Goal: Information Seeking & Learning: Learn about a topic

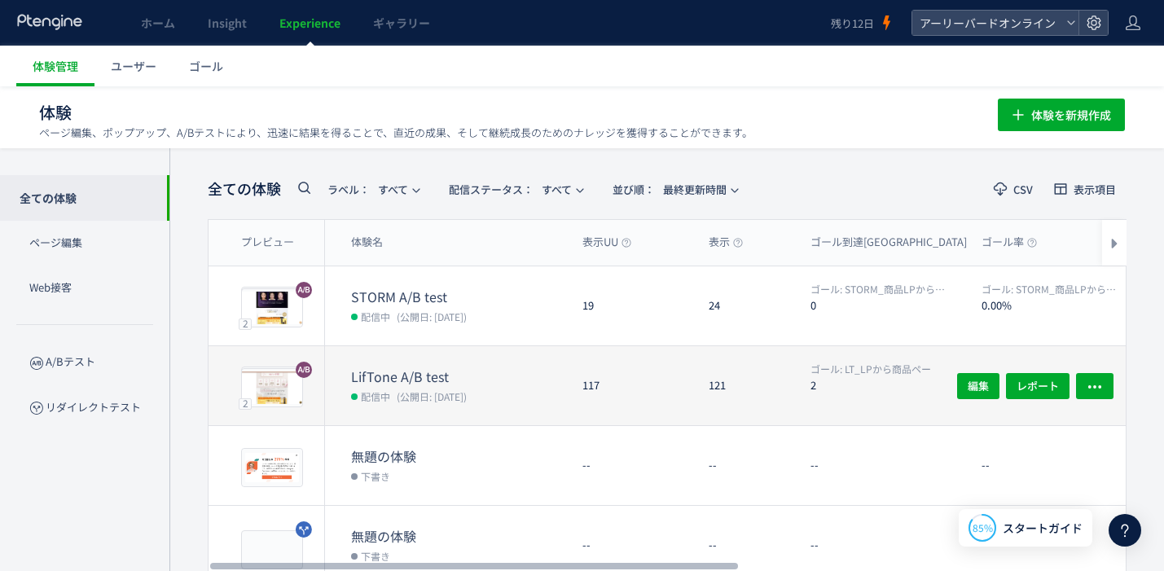
click at [472, 374] on dt "LifTone A/B test" at bounding box center [460, 376] width 218 height 19
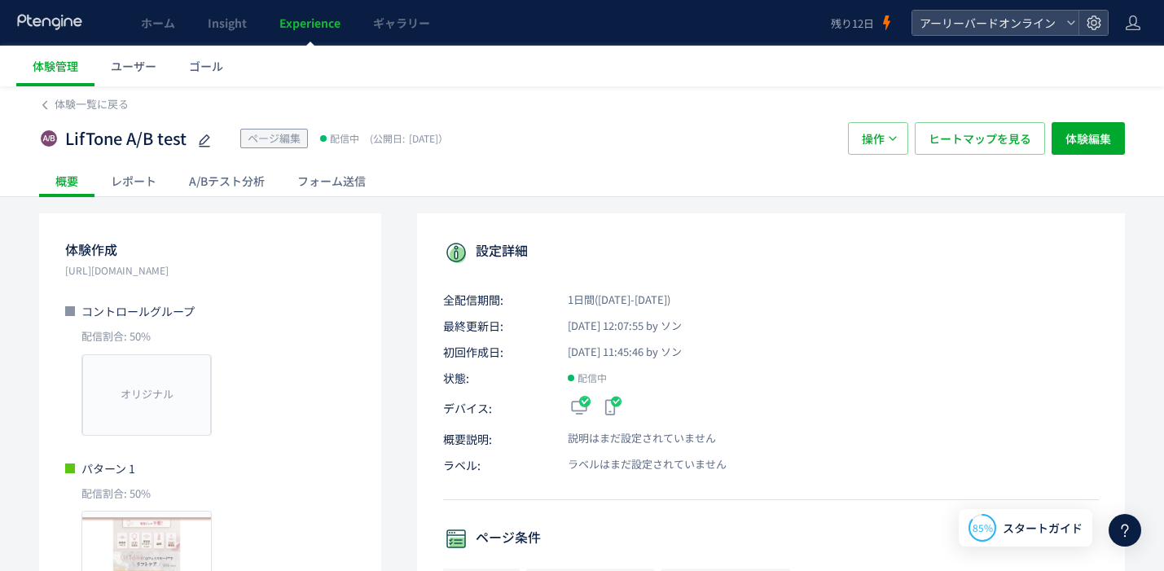
click at [249, 191] on div "A/Bテスト分析" at bounding box center [227, 181] width 108 height 33
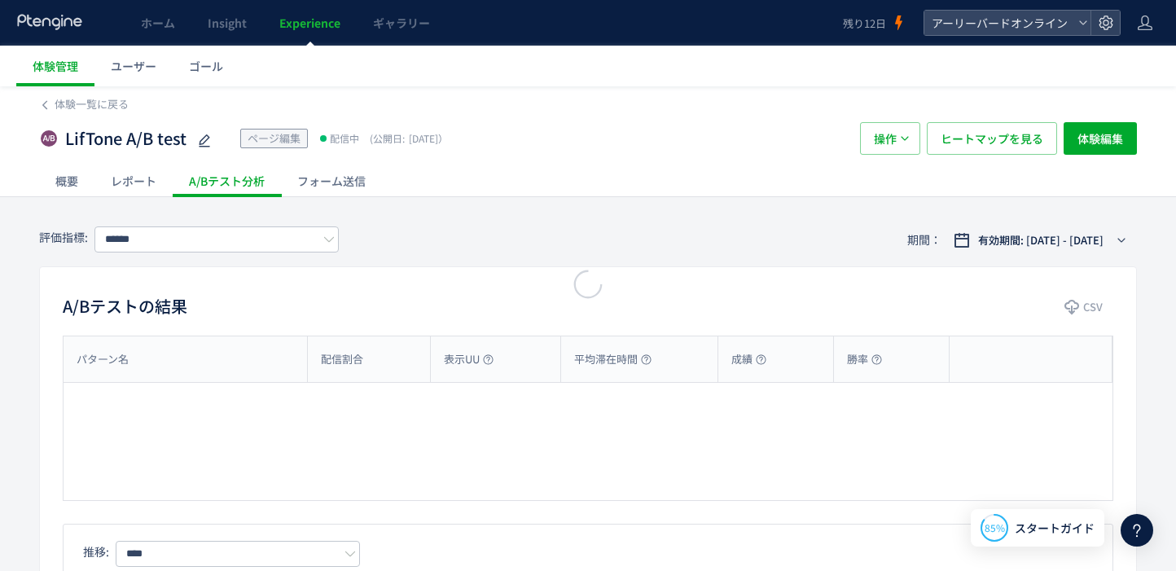
type input "**********"
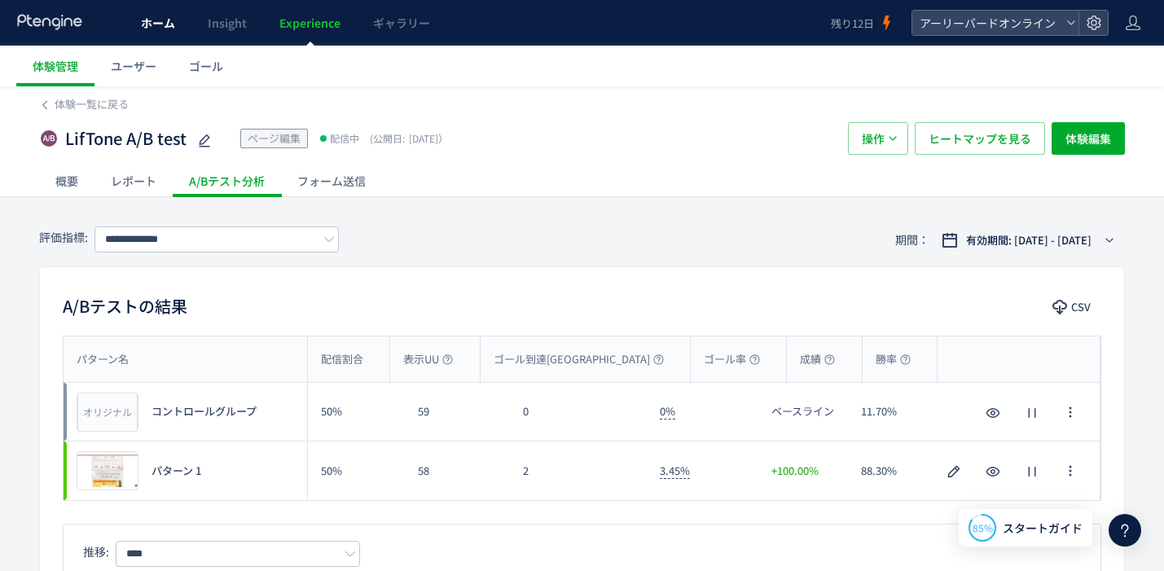
click at [164, 24] on span "ホーム" at bounding box center [158, 23] width 34 height 16
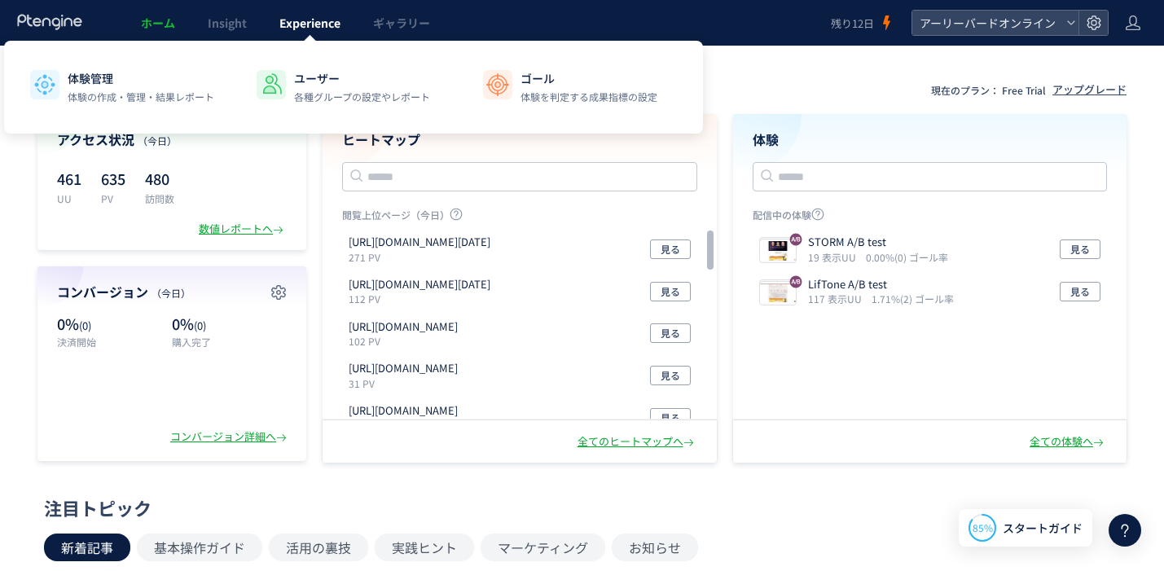
click at [330, 26] on span "Experience" at bounding box center [309, 23] width 61 height 16
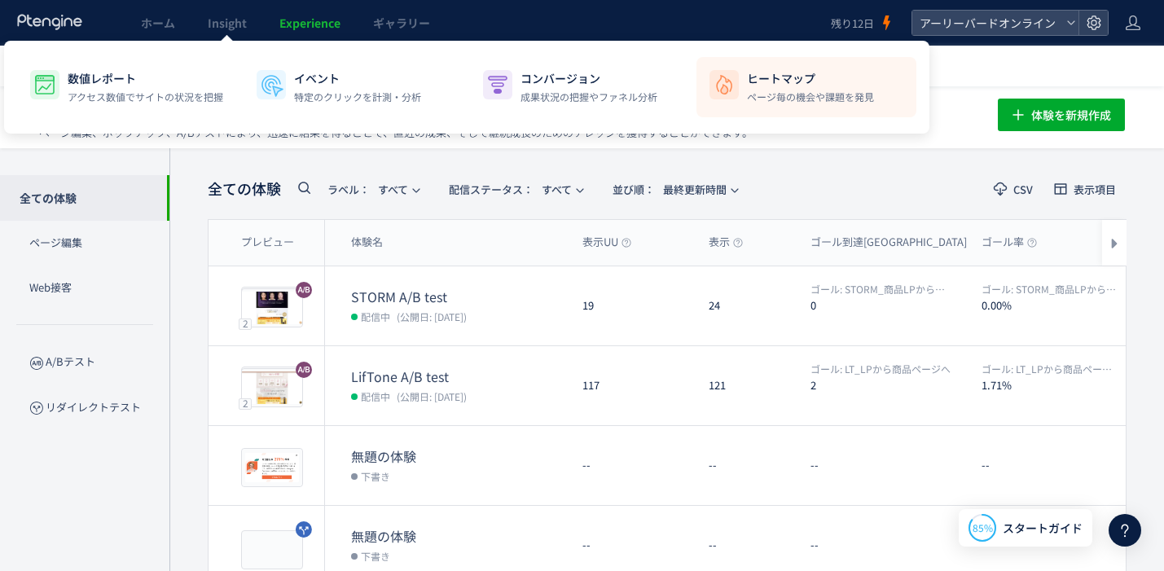
click at [753, 83] on p "ヒートマップ" at bounding box center [810, 78] width 127 height 16
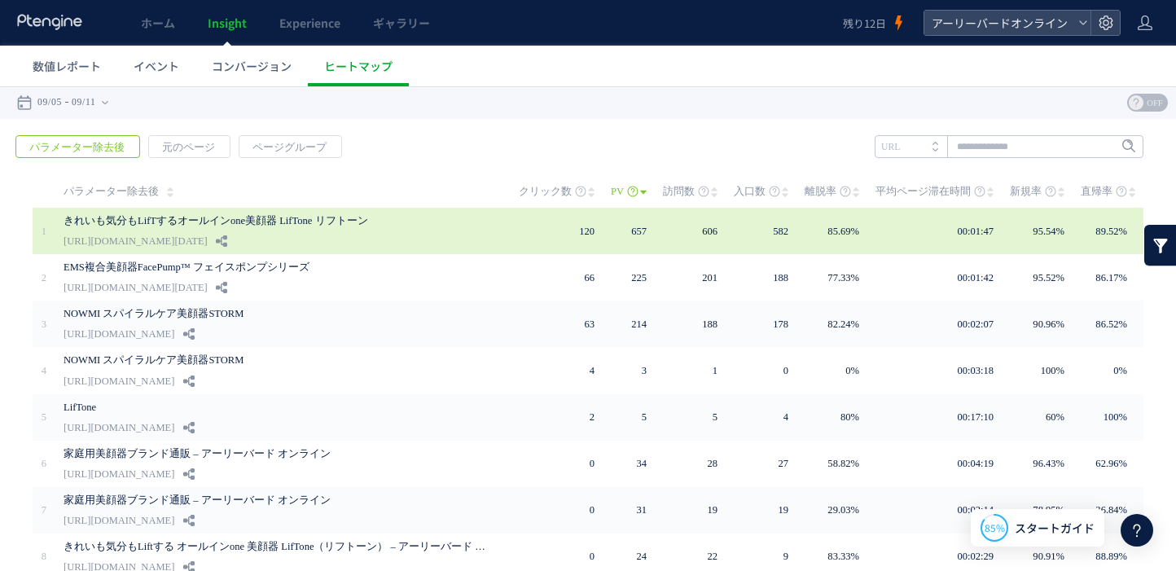
click at [314, 221] on link "きれいも気分もLifTするオールインone美顔器 LifTone リフトーン" at bounding box center [276, 221] width 424 height 20
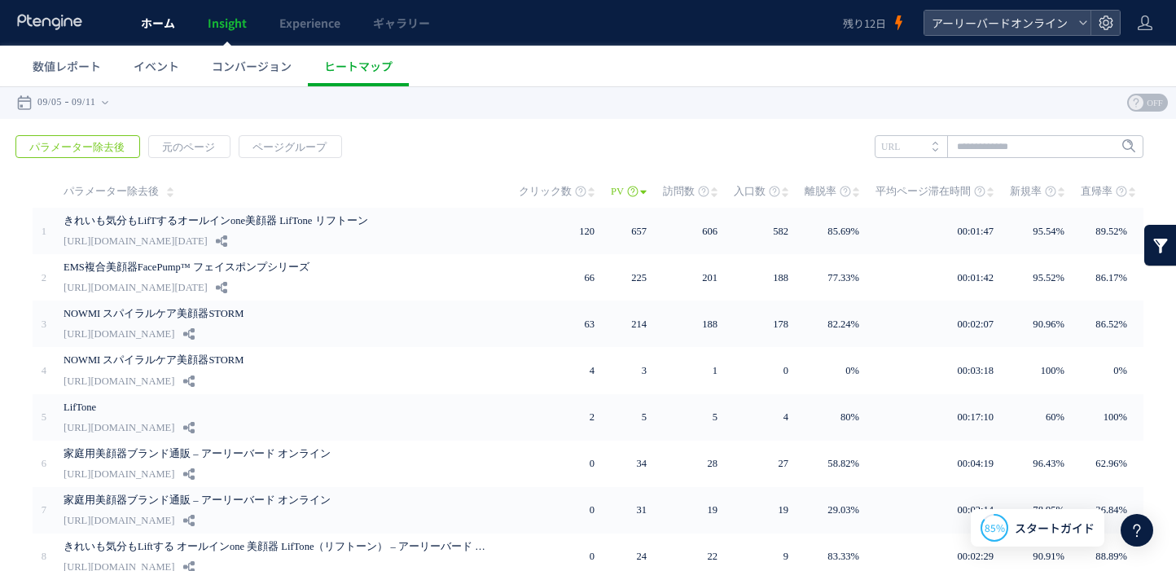
click at [157, 31] on link "ホーム" at bounding box center [158, 23] width 67 height 46
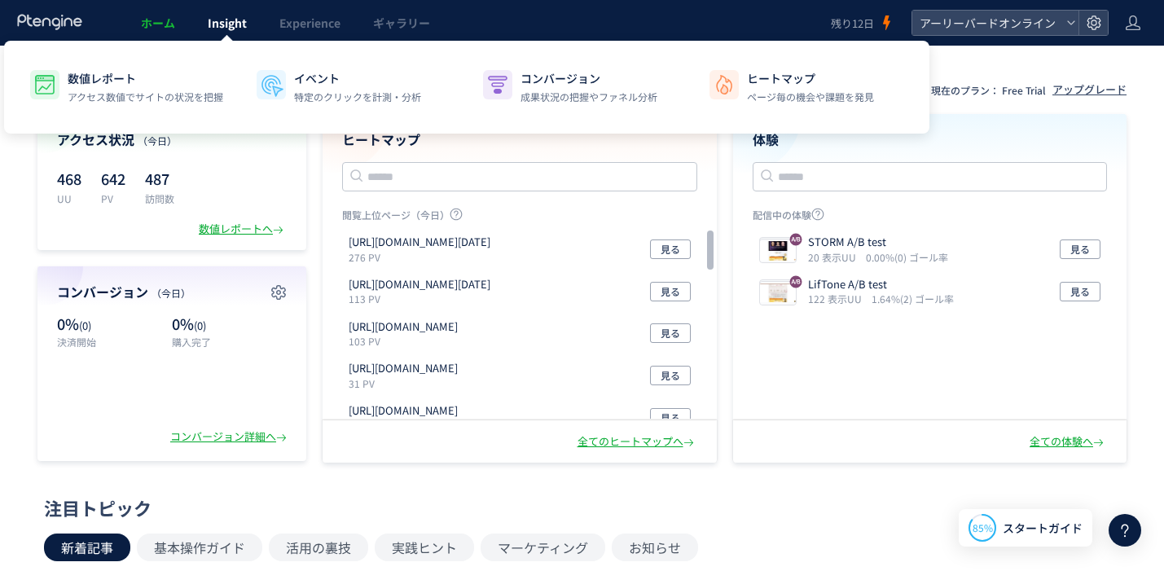
click at [233, 31] on link "Insight" at bounding box center [227, 23] width 72 height 46
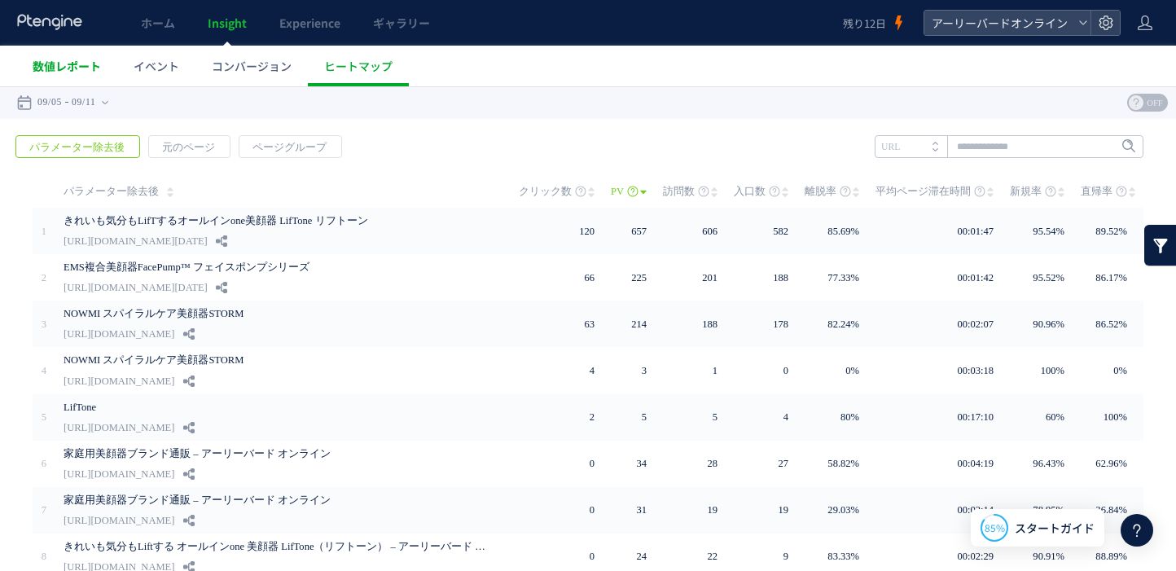
click at [42, 66] on span "数値レポート" at bounding box center [67, 66] width 68 height 16
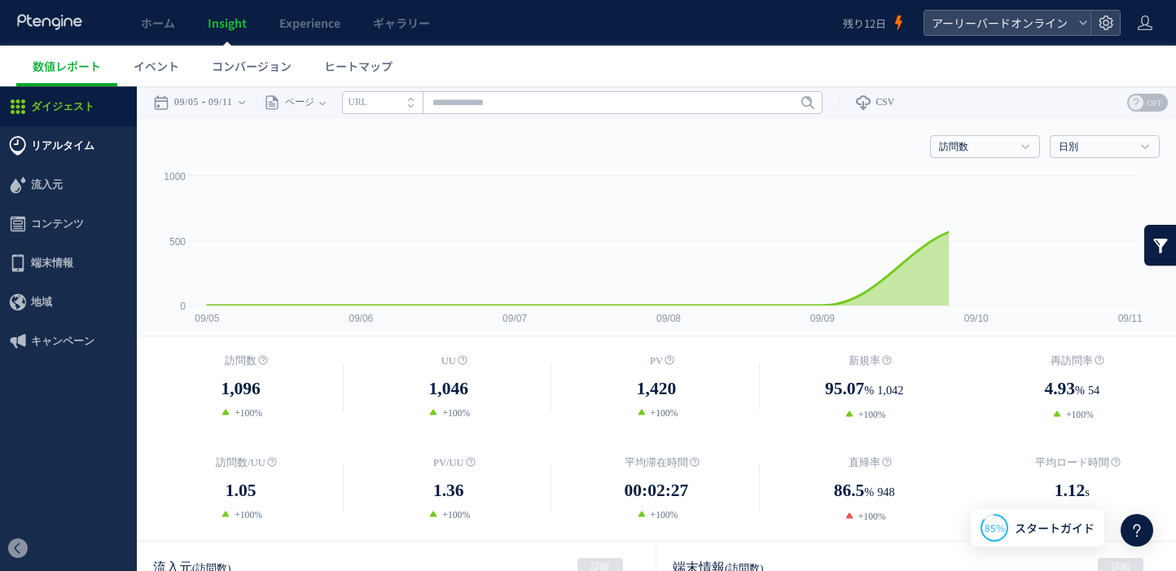
click at [64, 140] on span "リアルタイム" at bounding box center [63, 145] width 64 height 39
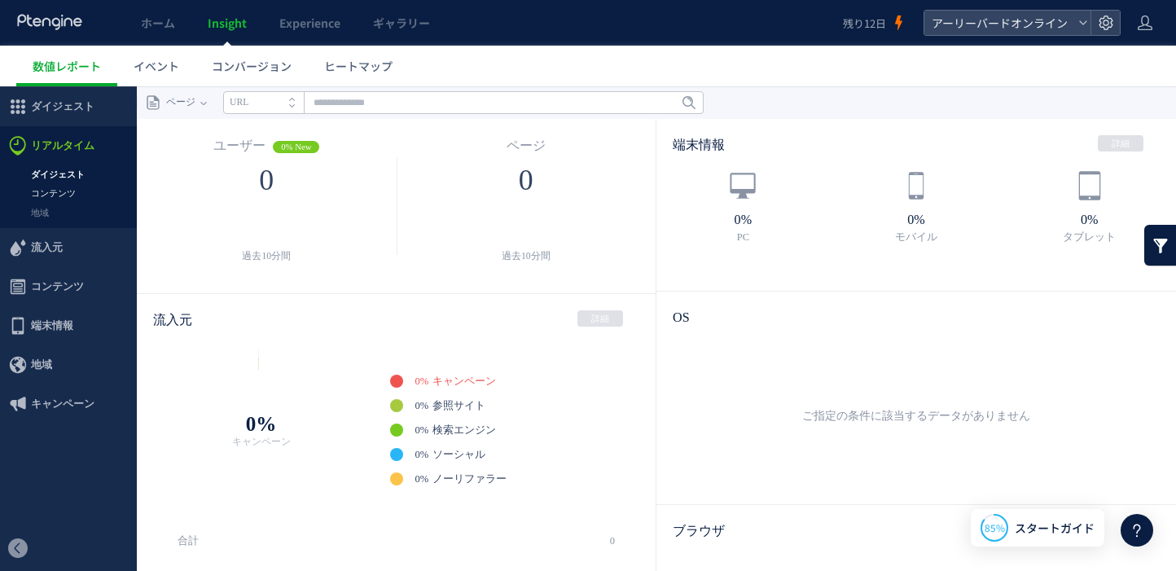
click at [57, 191] on link "コンテンツ" at bounding box center [68, 193] width 137 height 19
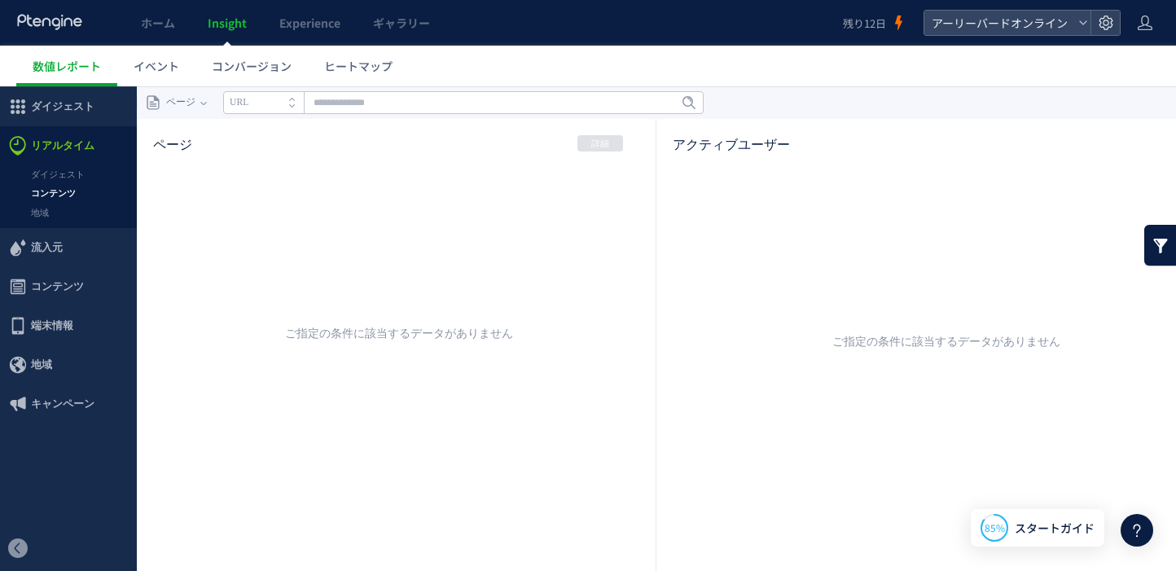
click at [59, 192] on link "コンテンツ" at bounding box center [68, 193] width 137 height 19
click at [402, 112] on input "text" at bounding box center [463, 102] width 481 height 23
click at [63, 208] on link "地域" at bounding box center [68, 213] width 137 height 19
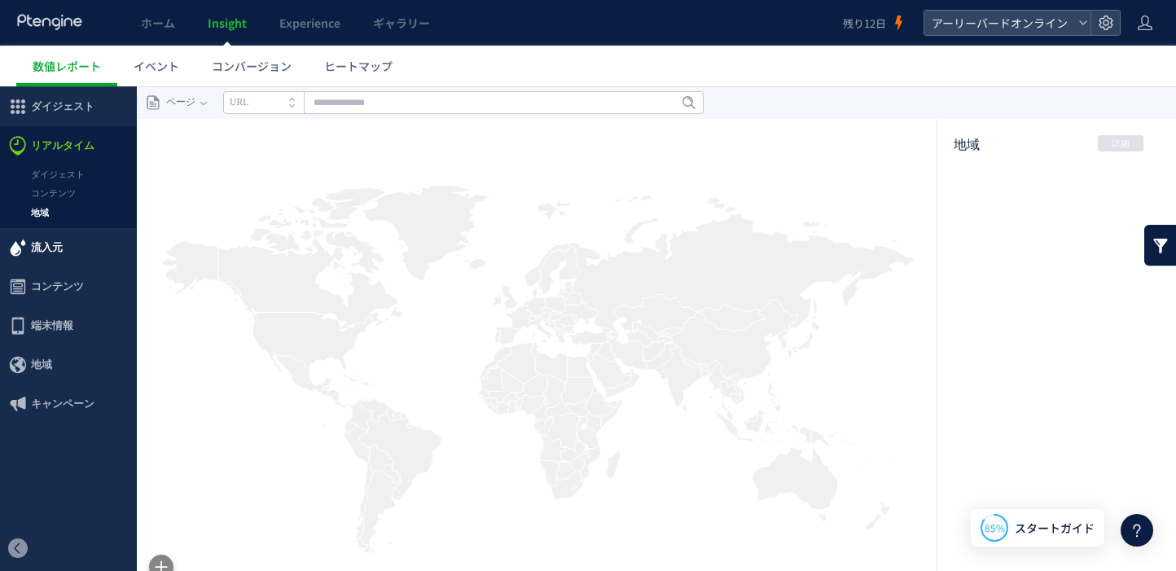
click at [54, 248] on span "流入元" at bounding box center [47, 247] width 32 height 39
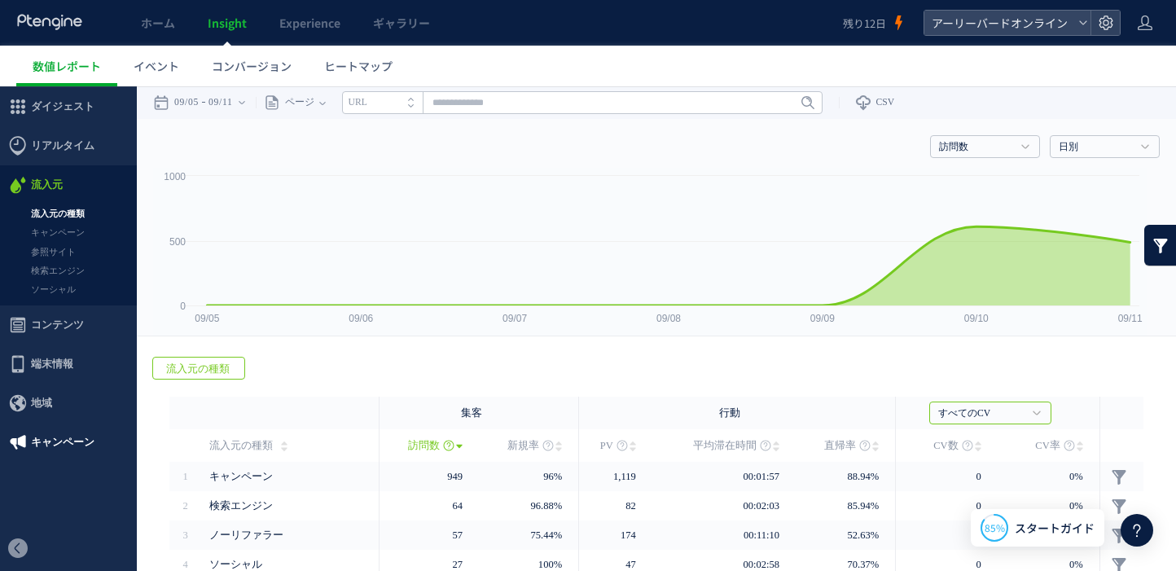
click at [69, 449] on span "キャンペーン" at bounding box center [63, 442] width 64 height 39
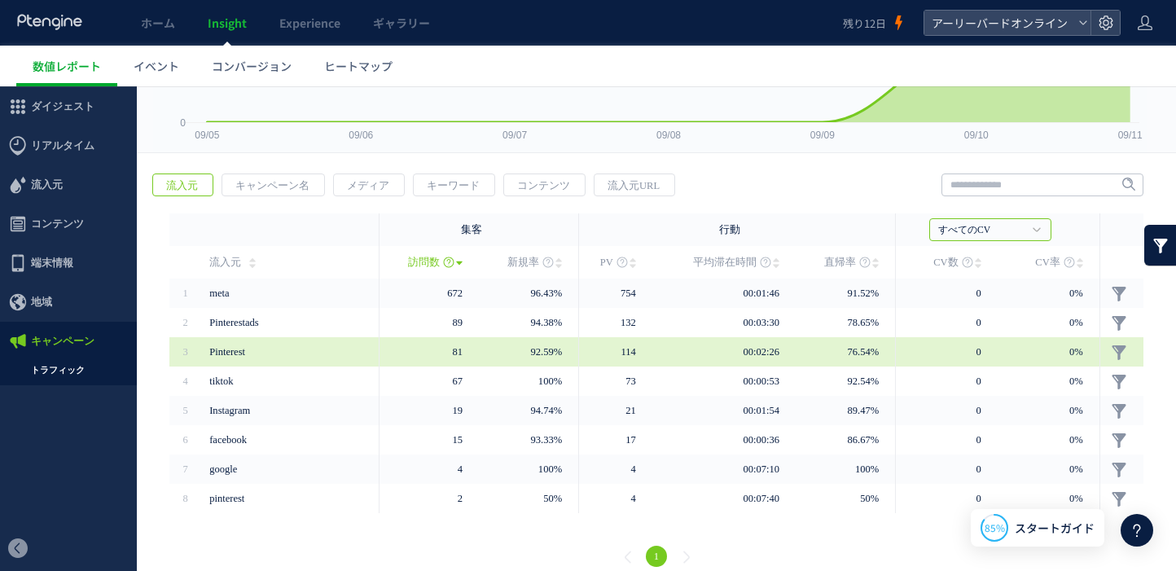
scroll to position [184, 0]
